Goal: Task Accomplishment & Management: Complete application form

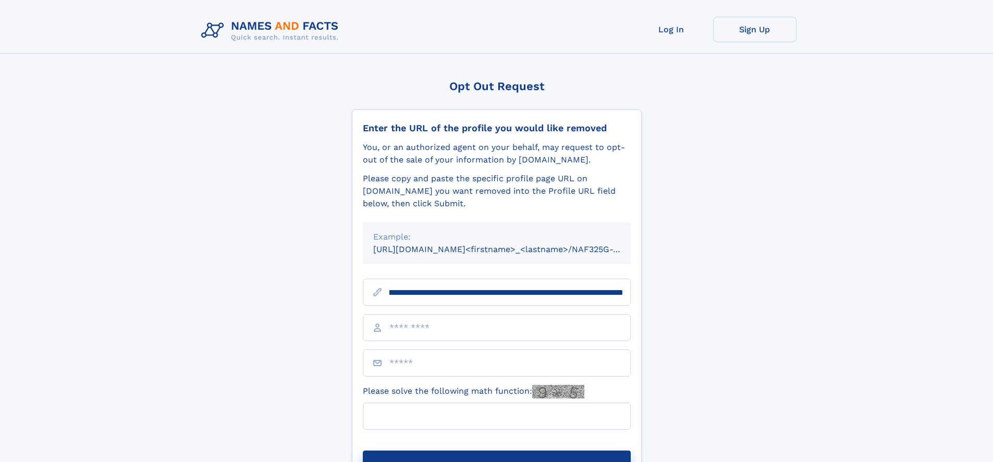
scroll to position [0, 125]
type input "**********"
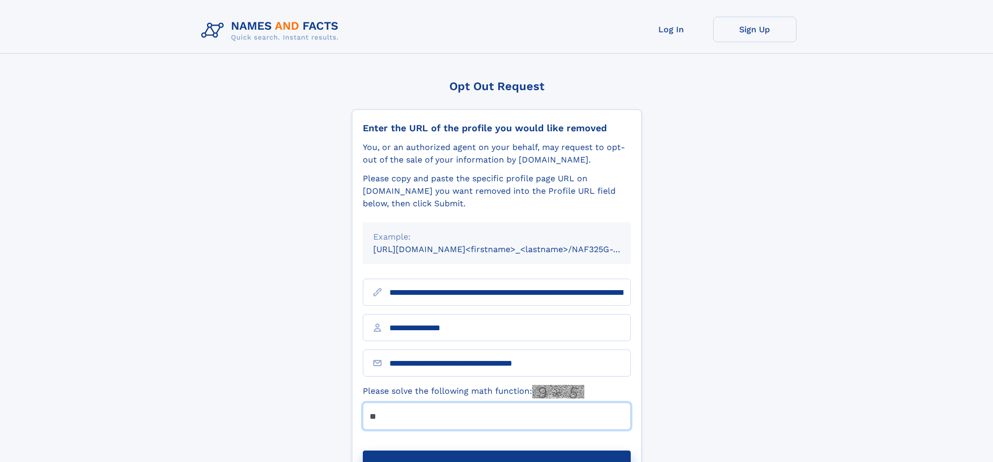
type input "**"
click at [496, 451] on button "Submit Opt Out Request" at bounding box center [497, 467] width 268 height 33
